Goal: Information Seeking & Learning: Check status

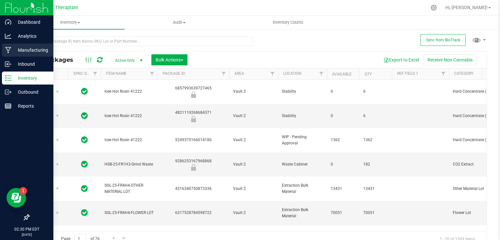
click at [27, 47] on p "Manufacturing" at bounding box center [30, 50] width 39 height 8
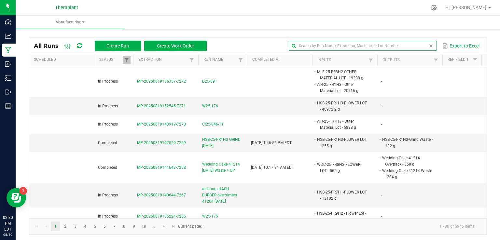
click at [409, 47] on input "text" at bounding box center [363, 46] width 148 height 10
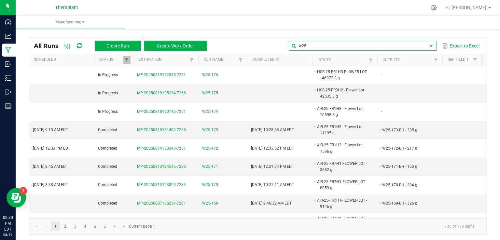
type input "w25"
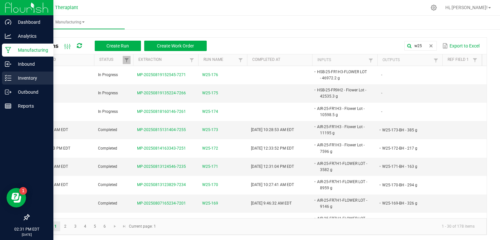
click at [16, 81] on p "Inventory" at bounding box center [30, 78] width 39 height 8
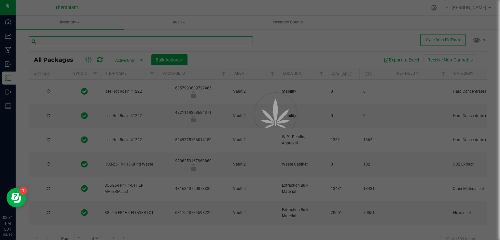
click at [98, 42] on input "text" at bounding box center [141, 41] width 224 height 10
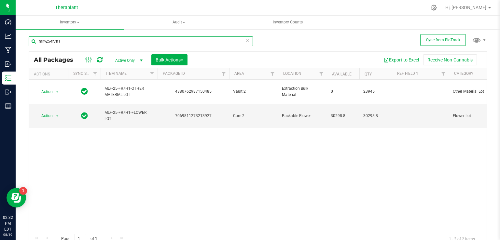
type input "mlf-25-fr7h1"
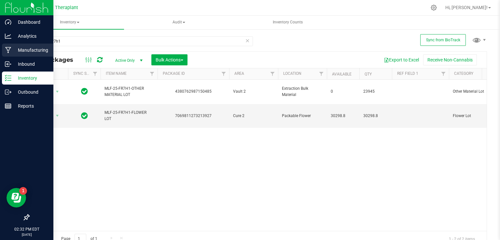
click at [35, 48] on p "Manufacturing" at bounding box center [30, 50] width 39 height 8
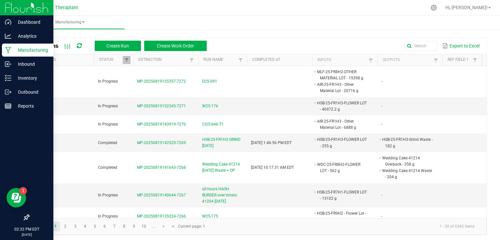
click at [33, 49] on p "Manufacturing" at bounding box center [30, 50] width 39 height 8
click at [27, 74] on p "Inventory" at bounding box center [30, 78] width 39 height 8
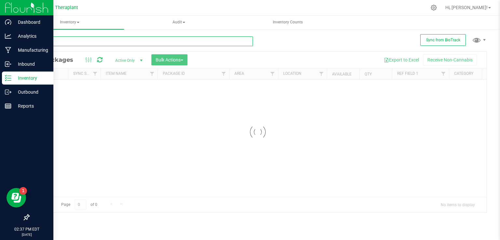
click at [106, 45] on input "text" at bounding box center [141, 41] width 224 height 10
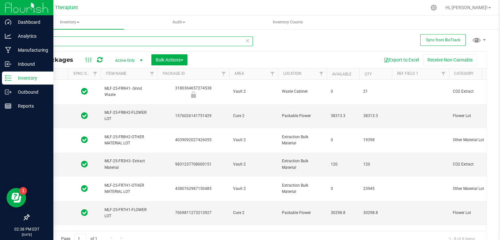
click at [70, 40] on input "mlf-25-" at bounding box center [141, 41] width 224 height 10
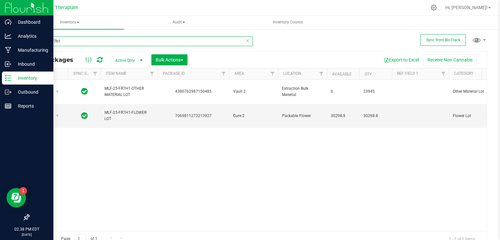
type input "mlf-25-fr7h1"
